Goal: Task Accomplishment & Management: Use online tool/utility

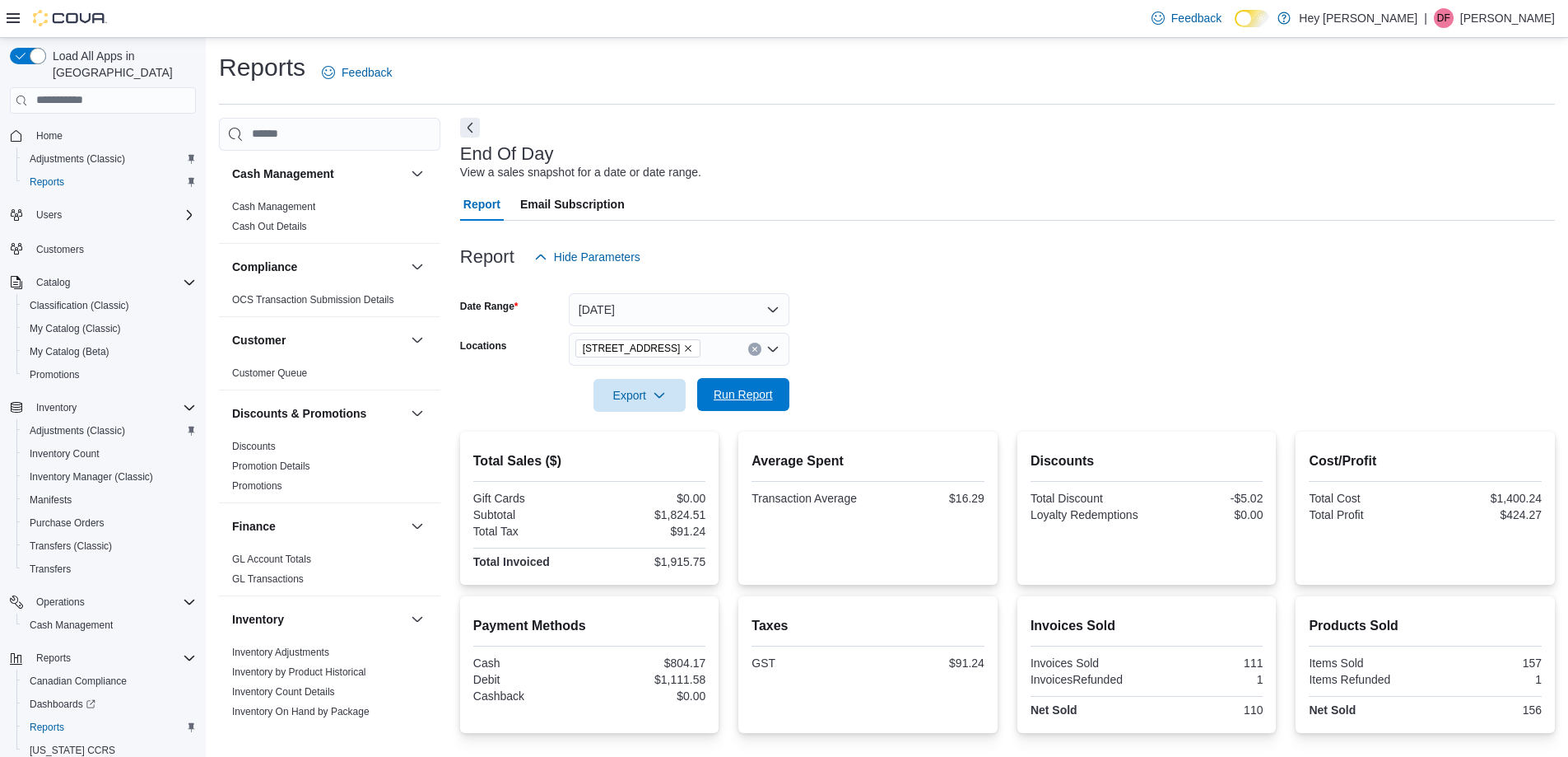
click at [735, 406] on span "Run Report" at bounding box center [743, 394] width 73 height 33
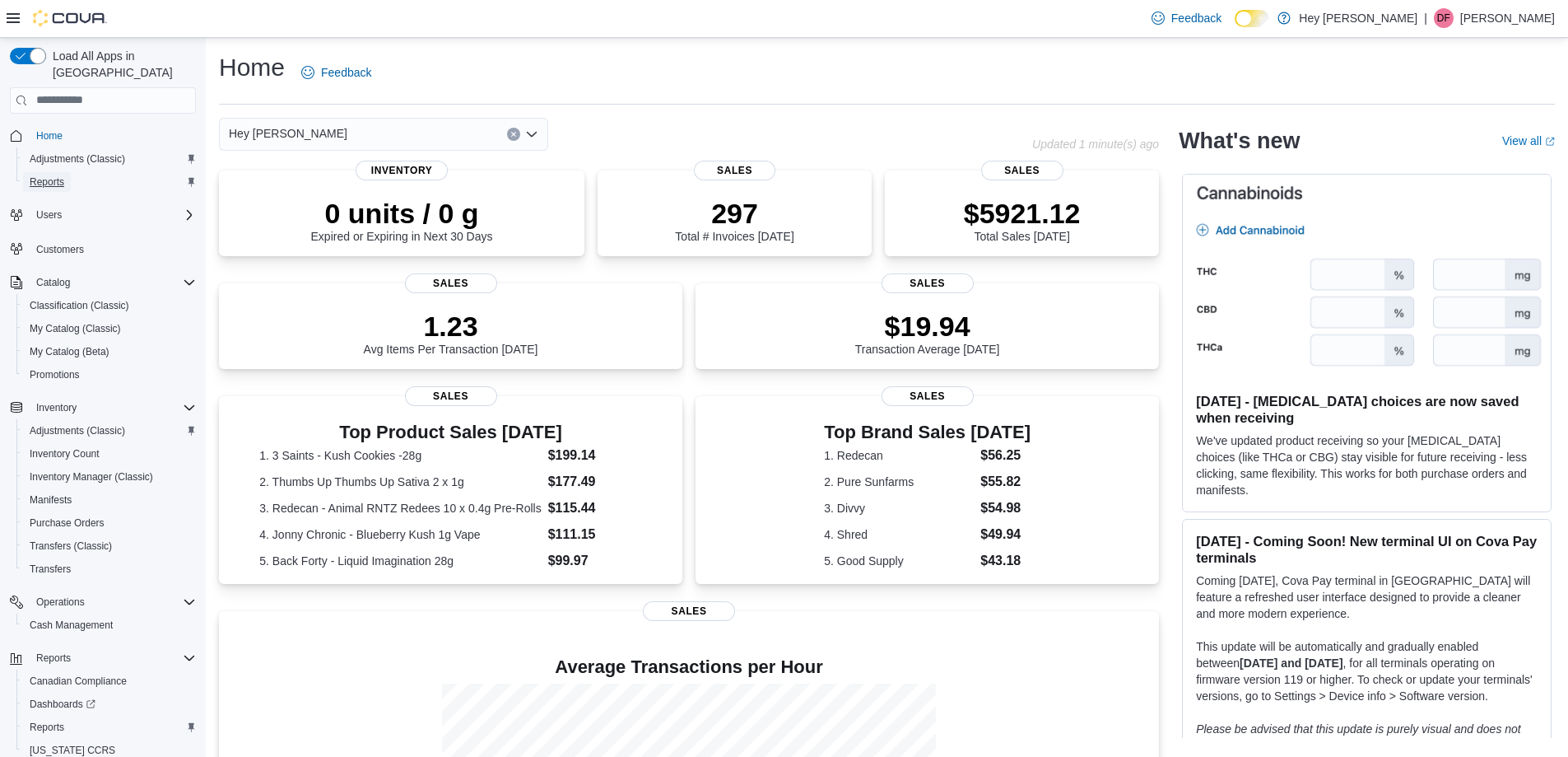
click at [62, 176] on span "Reports" at bounding box center [48, 182] width 35 height 14
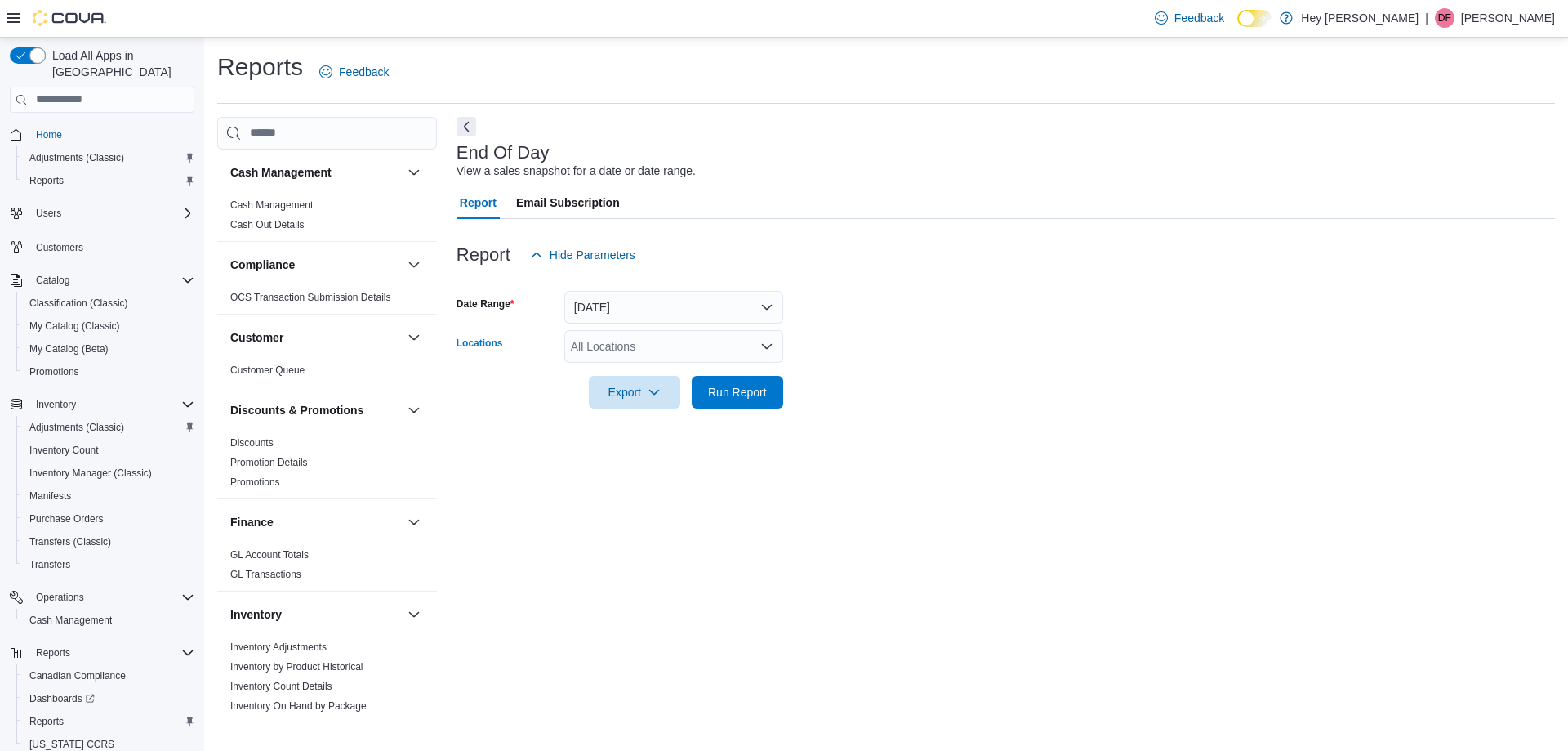
click at [649, 341] on div "All Locations" at bounding box center [673, 347] width 218 height 33
click at [691, 394] on span "[STREET_ADDRESS]" at bounding box center [655, 398] width 113 height 16
drag, startPoint x: 1050, startPoint y: 335, endPoint x: 1009, endPoint y: 348, distance: 43.0
click at [1041, 342] on form "Date Range [DATE] Locations [STREET_ADDRESS] Export Run Report" at bounding box center [1005, 340] width 1098 height 138
click at [730, 385] on span "Run Report" at bounding box center [736, 391] width 59 height 16
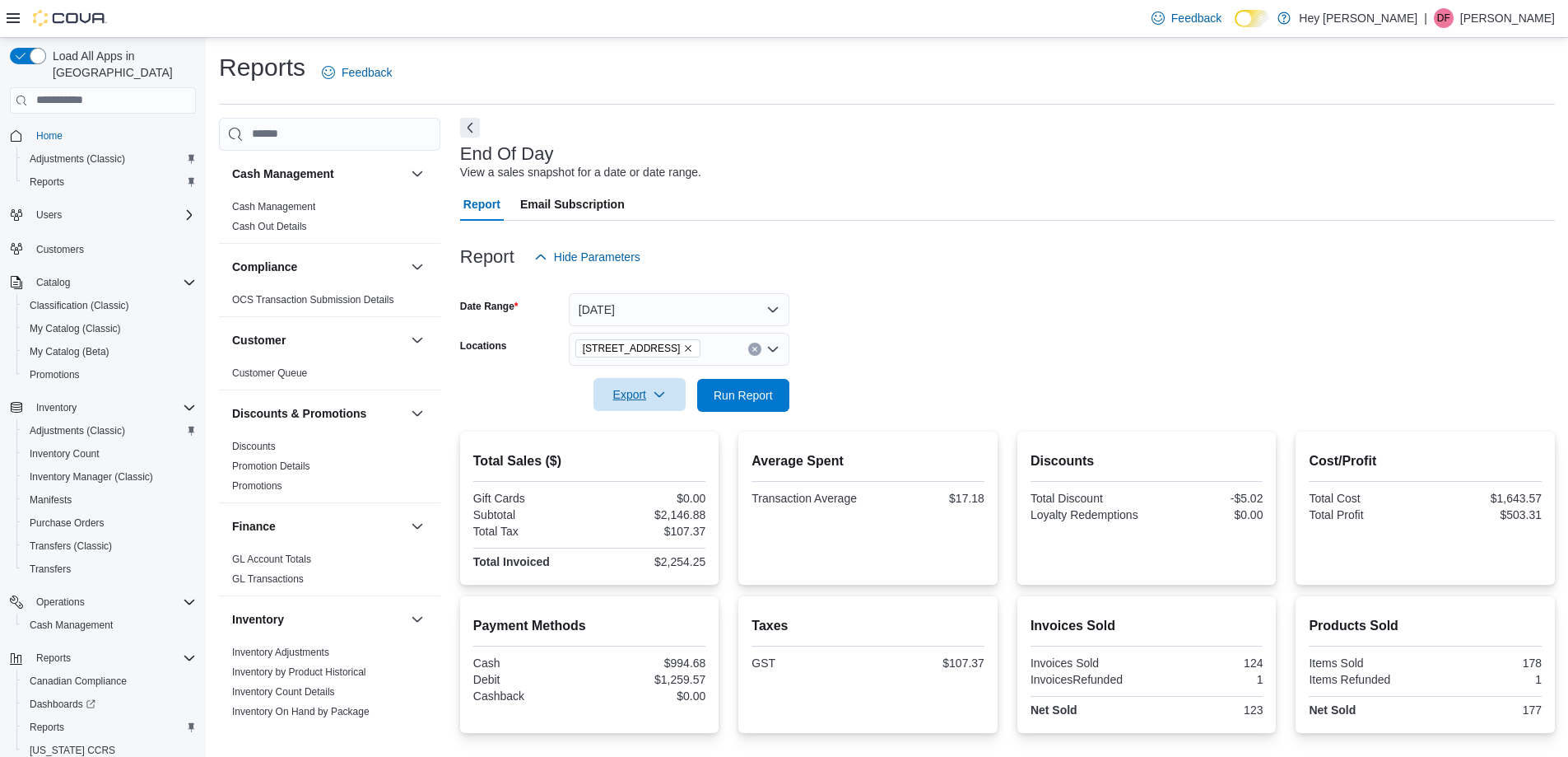
click at [637, 396] on span "Export" at bounding box center [639, 394] width 73 height 33
click at [672, 465] on span "Export to Pdf" at bounding box center [641, 461] width 74 height 14
